Goal: Information Seeking & Learning: Learn about a topic

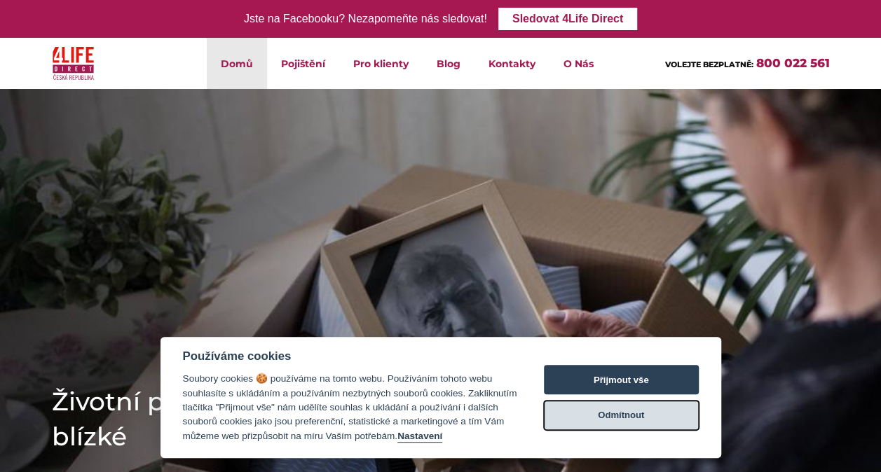
click at [621, 415] on button "Odmítnout" at bounding box center [621, 415] width 155 height 29
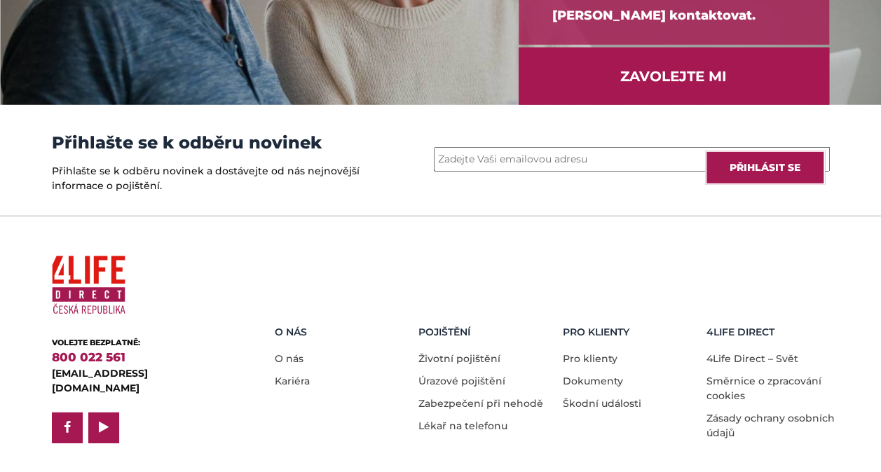
scroll to position [2005, 0]
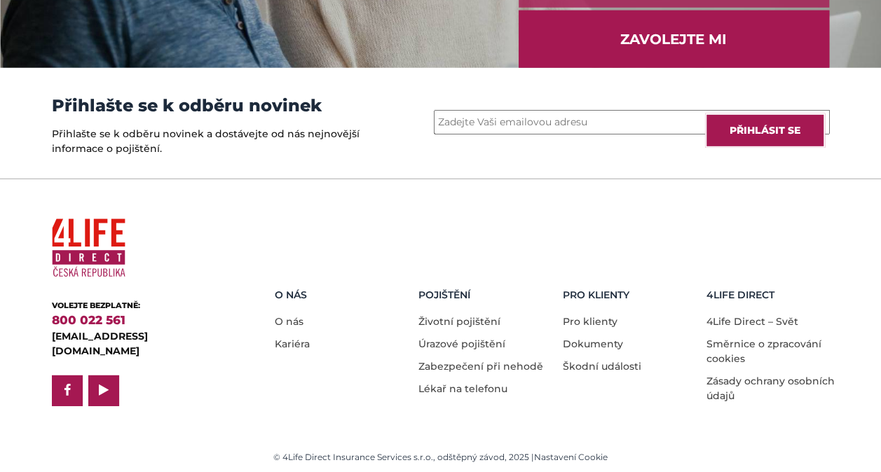
click at [730, 386] on li "Zásady ochrany osobních údajů" at bounding box center [774, 385] width 134 height 37
click at [720, 380] on link "Zásady ochrany osobních údajů" at bounding box center [771, 388] width 128 height 27
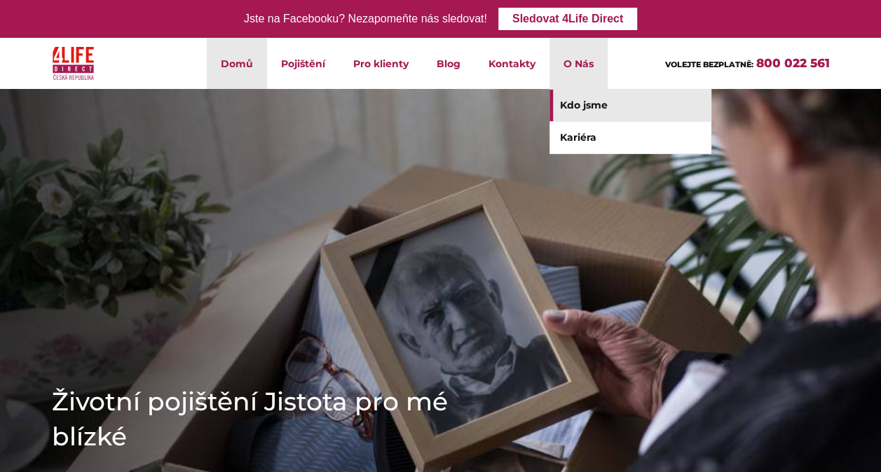
click at [601, 105] on link "Kdo jsme" at bounding box center [630, 106] width 161 height 32
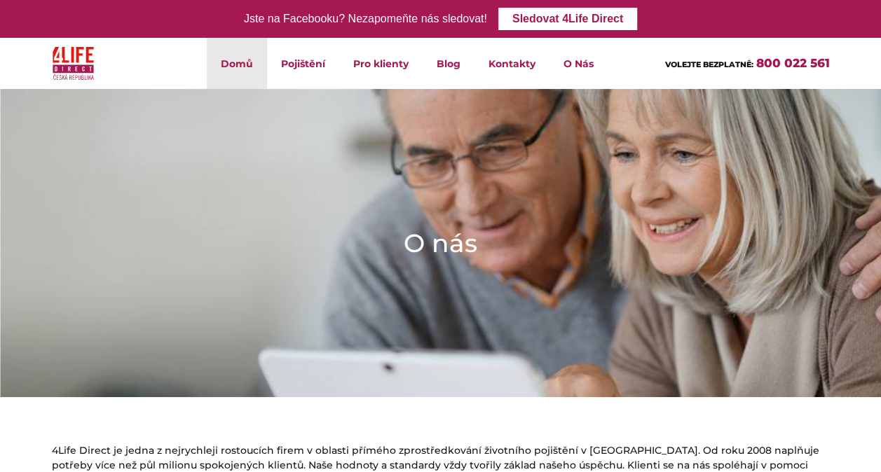
click at [236, 64] on link "Domů" at bounding box center [237, 63] width 60 height 51
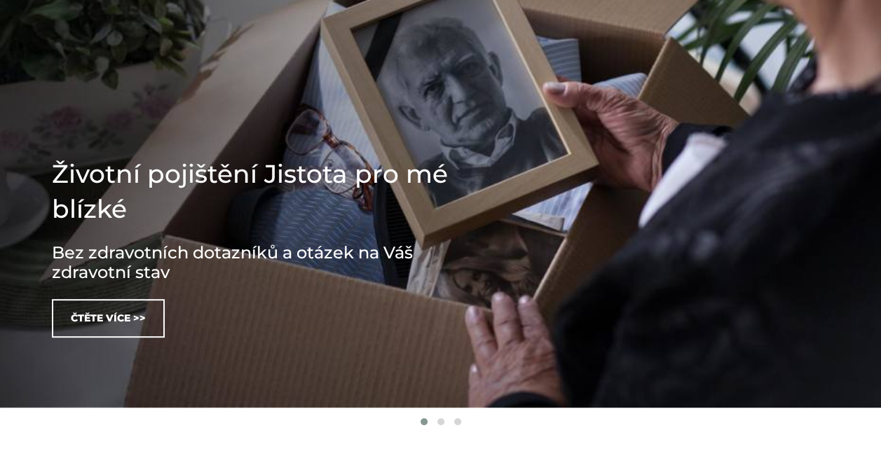
scroll to position [223, 0]
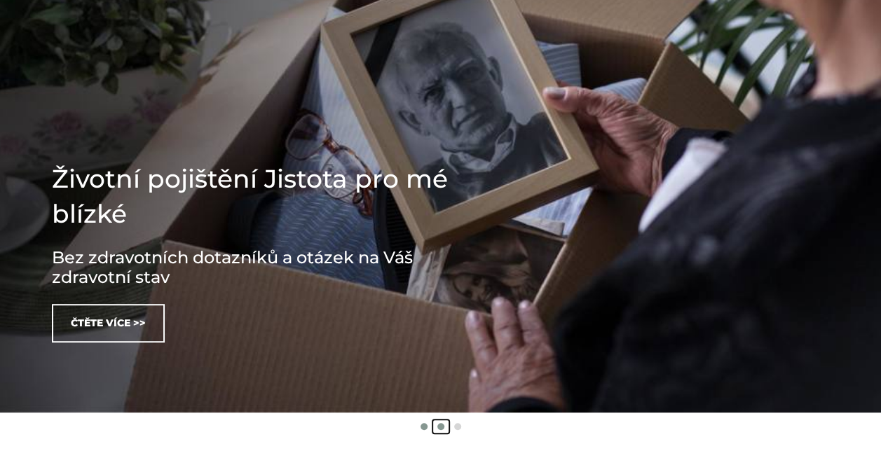
click at [440, 426] on span at bounding box center [440, 426] width 7 height 7
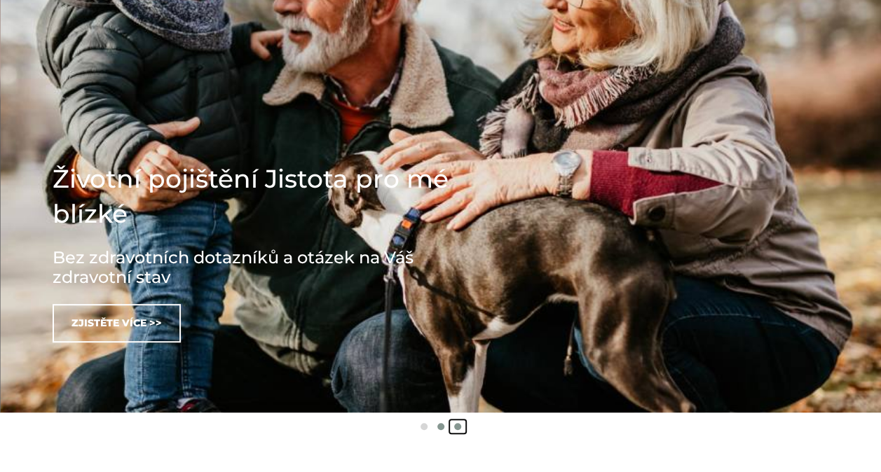
click at [458, 429] on span at bounding box center [457, 426] width 7 height 7
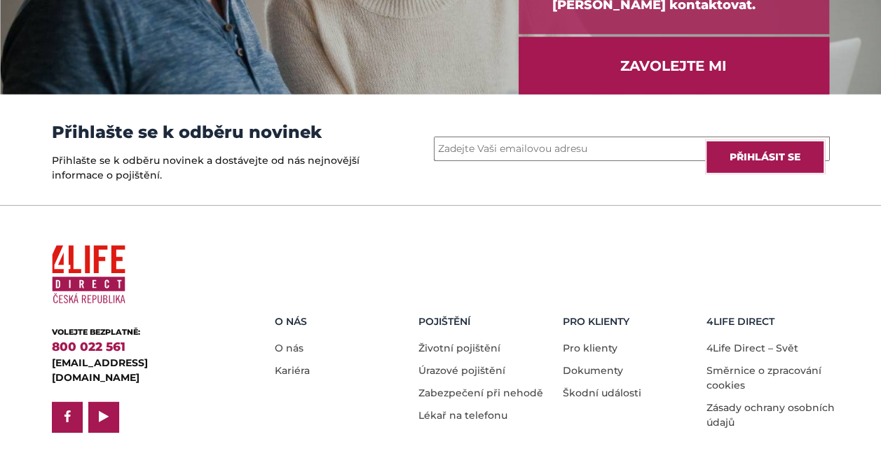
scroll to position [2005, 0]
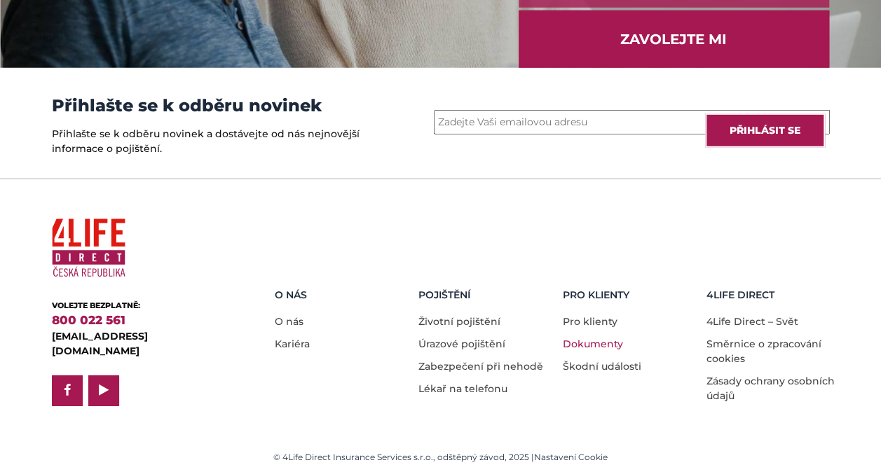
click at [585, 342] on link "Dokumenty" at bounding box center [593, 344] width 60 height 13
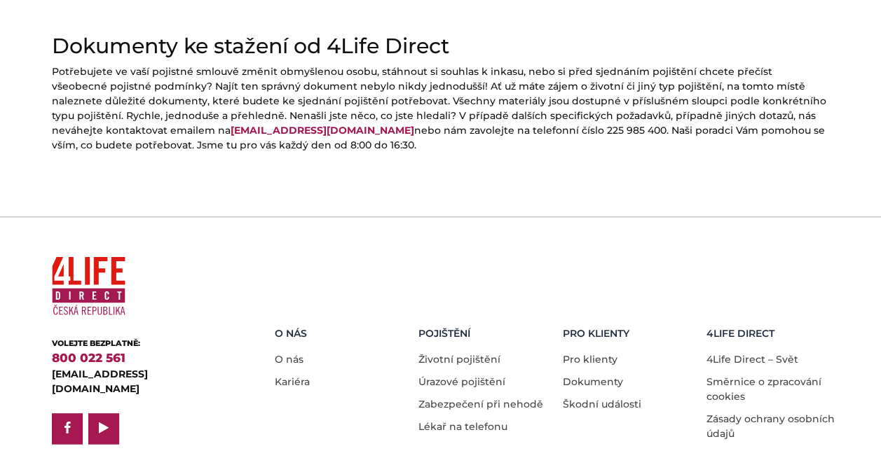
scroll to position [714, 0]
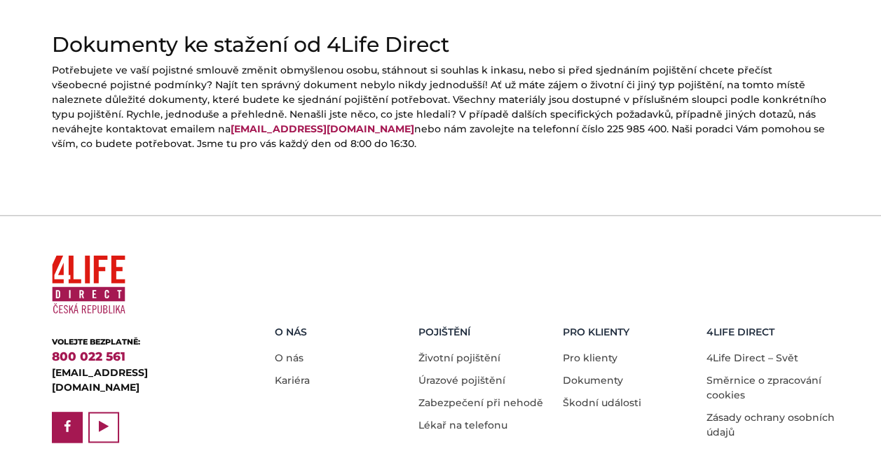
click at [96, 414] on span at bounding box center [104, 428] width 28 height 28
